Goal: Task Accomplishment & Management: Manage account settings

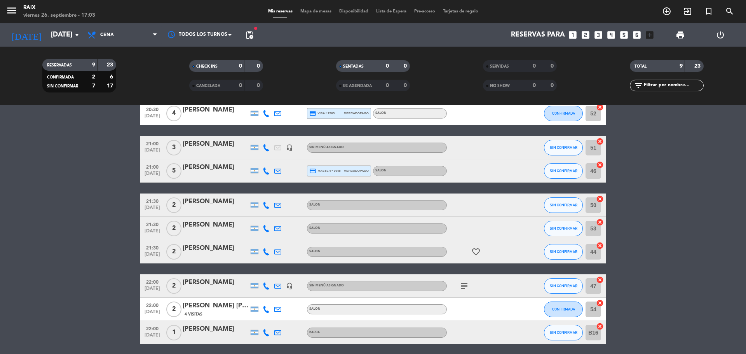
scroll to position [68, 0]
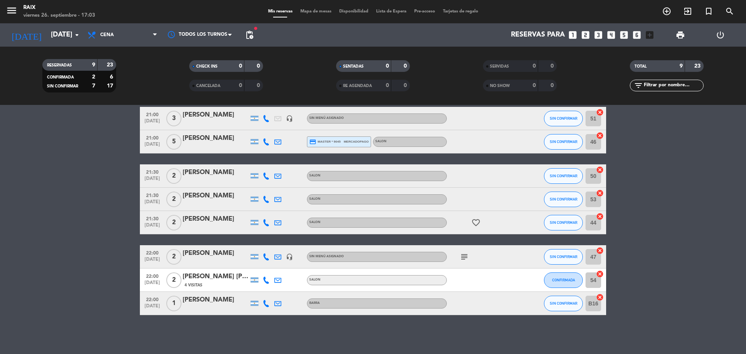
click at [466, 253] on icon "subject" at bounding box center [463, 256] width 9 height 9
click at [722, 108] on bookings-row "20:30 [DATE] 4 [PERSON_NAME] credit_card visa * 7905 mercadopago SALON CONFIRMA…" at bounding box center [373, 194] width 746 height 242
click at [671, 150] on bookings-row "20:30 [DATE] 4 [PERSON_NAME] credit_card visa * 7905 mercadopago SALON CONFIRMA…" at bounding box center [373, 194] width 746 height 242
click at [0, 255] on bookings-row "20:30 [DATE] 4 [PERSON_NAME] credit_card visa * 7905 mercadopago SALON CONFIRMA…" at bounding box center [373, 194] width 746 height 242
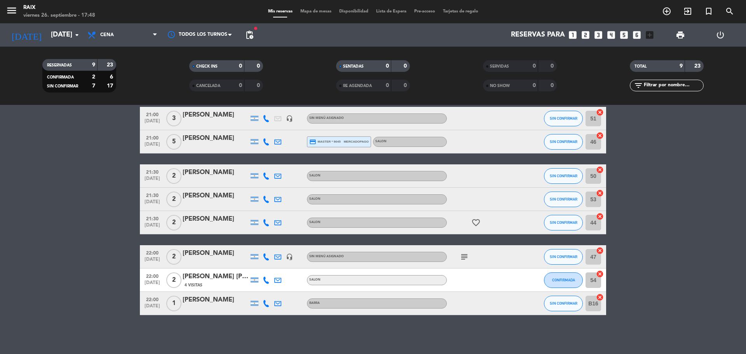
scroll to position [0, 0]
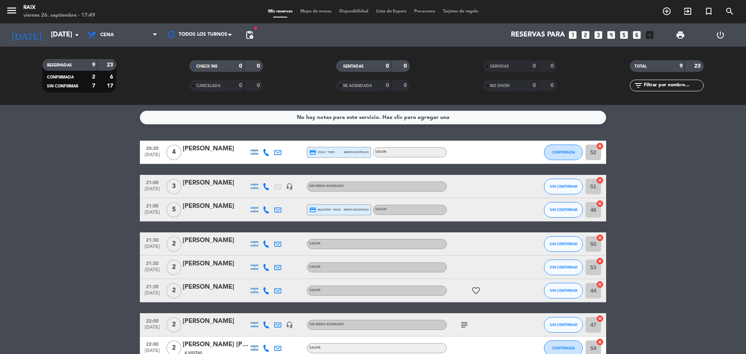
click at [263, 188] on icon at bounding box center [266, 186] width 7 height 7
click at [252, 174] on span "Copiar" at bounding box center [260, 173] width 16 height 8
click at [266, 211] on icon at bounding box center [266, 209] width 7 height 7
click at [252, 197] on span "Copiar" at bounding box center [260, 197] width 16 height 8
drag, startPoint x: 98, startPoint y: 192, endPoint x: 80, endPoint y: 49, distance: 143.7
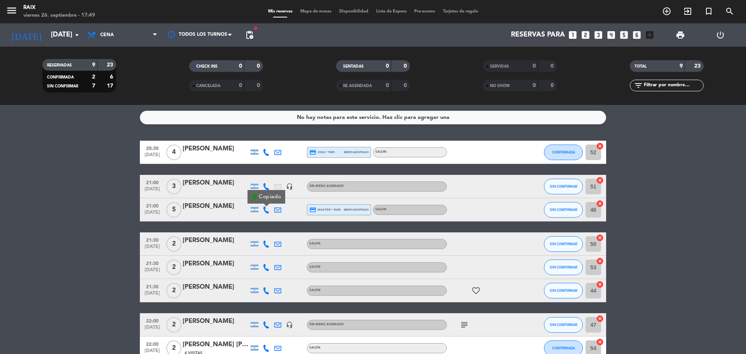
click at [98, 191] on bookings-row "20:30 [DATE] 4 [PERSON_NAME] credit_card visa * 7905 mercadopago SALON CONFIRMA…" at bounding box center [373, 262] width 746 height 242
click at [264, 242] on icon at bounding box center [266, 243] width 7 height 7
click at [254, 229] on span "Copiar" at bounding box center [260, 231] width 16 height 8
click at [73, 224] on bookings-row "20:30 [DATE] 4 [PERSON_NAME] credit_card visa * 7905 mercadopago SALON CONFIRMA…" at bounding box center [373, 262] width 746 height 242
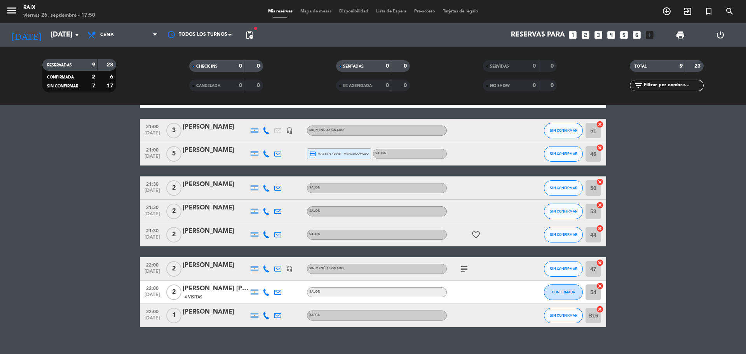
scroll to position [68, 0]
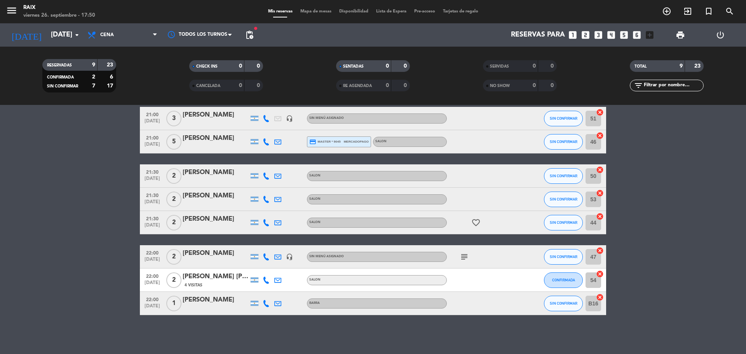
click at [264, 198] on icon at bounding box center [266, 199] width 7 height 7
click at [258, 186] on span "Copiar" at bounding box center [260, 186] width 16 height 8
drag, startPoint x: 29, startPoint y: 229, endPoint x: 17, endPoint y: 30, distance: 199.2
click at [29, 214] on bookings-row "20:30 [DATE] 4 [PERSON_NAME] credit_card visa * 7905 mercadopago SALON CONFIRMA…" at bounding box center [373, 194] width 746 height 242
click at [264, 222] on icon at bounding box center [266, 222] width 7 height 7
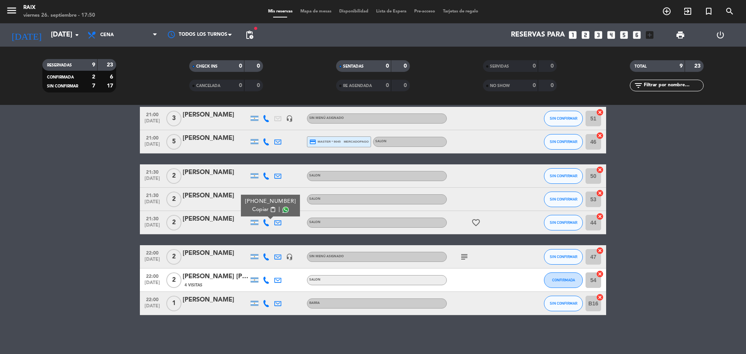
click at [258, 212] on span "Copiar" at bounding box center [260, 209] width 16 height 8
click at [48, 236] on bookings-row "20:30 [DATE] 4 [PERSON_NAME] credit_card visa * 7905 mercadopago SALON CONFIRMA…" at bounding box center [373, 194] width 746 height 242
click at [265, 258] on icon at bounding box center [266, 256] width 7 height 7
click at [252, 242] on span "Copiar" at bounding box center [260, 244] width 16 height 8
click at [52, 221] on bookings-row "20:30 [DATE] 4 [PERSON_NAME] credit_card visa * 7905 mercadopago SALON CONFIRMA…" at bounding box center [373, 194] width 746 height 242
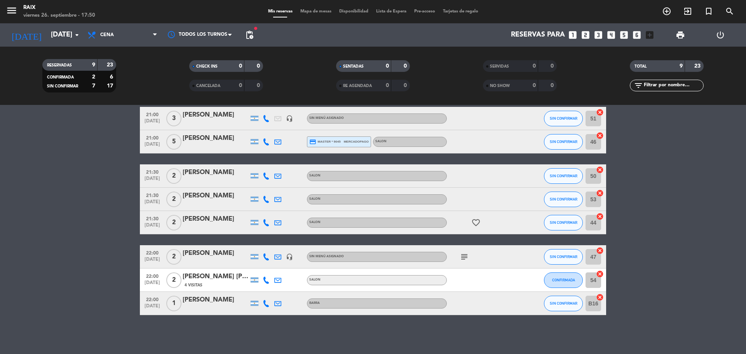
click at [264, 257] on icon at bounding box center [266, 256] width 7 height 7
click at [254, 242] on span "Copiar" at bounding box center [260, 244] width 16 height 8
drag, startPoint x: 63, startPoint y: 243, endPoint x: 39, endPoint y: 77, distance: 167.9
click at [63, 226] on bookings-row "20:30 [DATE] 4 [PERSON_NAME] credit_card visa * 7905 mercadopago SALON CONFIRMA…" at bounding box center [373, 194] width 746 height 242
click at [264, 301] on icon at bounding box center [266, 303] width 7 height 7
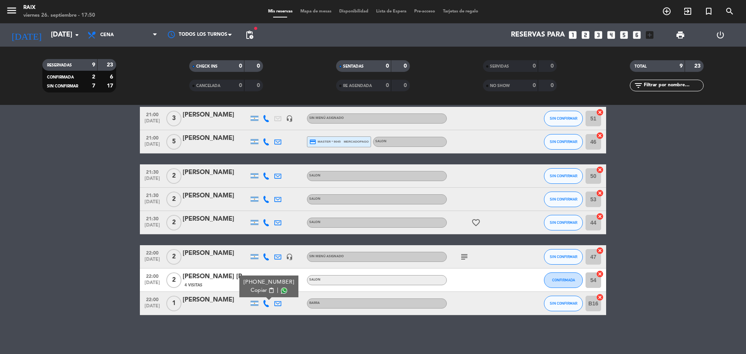
click at [254, 289] on span "Copiar" at bounding box center [258, 290] width 16 height 8
click at [58, 269] on bookings-row "20:30 [DATE] 4 [PERSON_NAME] credit_card visa * 7905 mercadopago SALON CONFIRMA…" at bounding box center [373, 194] width 746 height 242
